Goal: Use online tool/utility: Utilize a website feature to perform a specific function

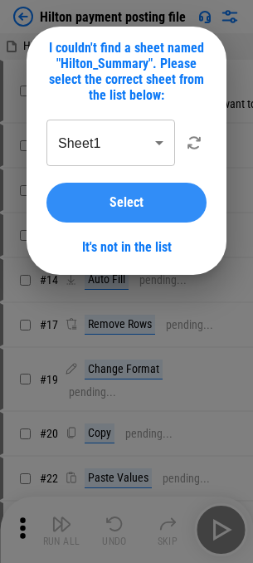
click at [95, 209] on div "Select" at bounding box center [126, 202] width 120 height 13
